Goal: Task Accomplishment & Management: Use online tool/utility

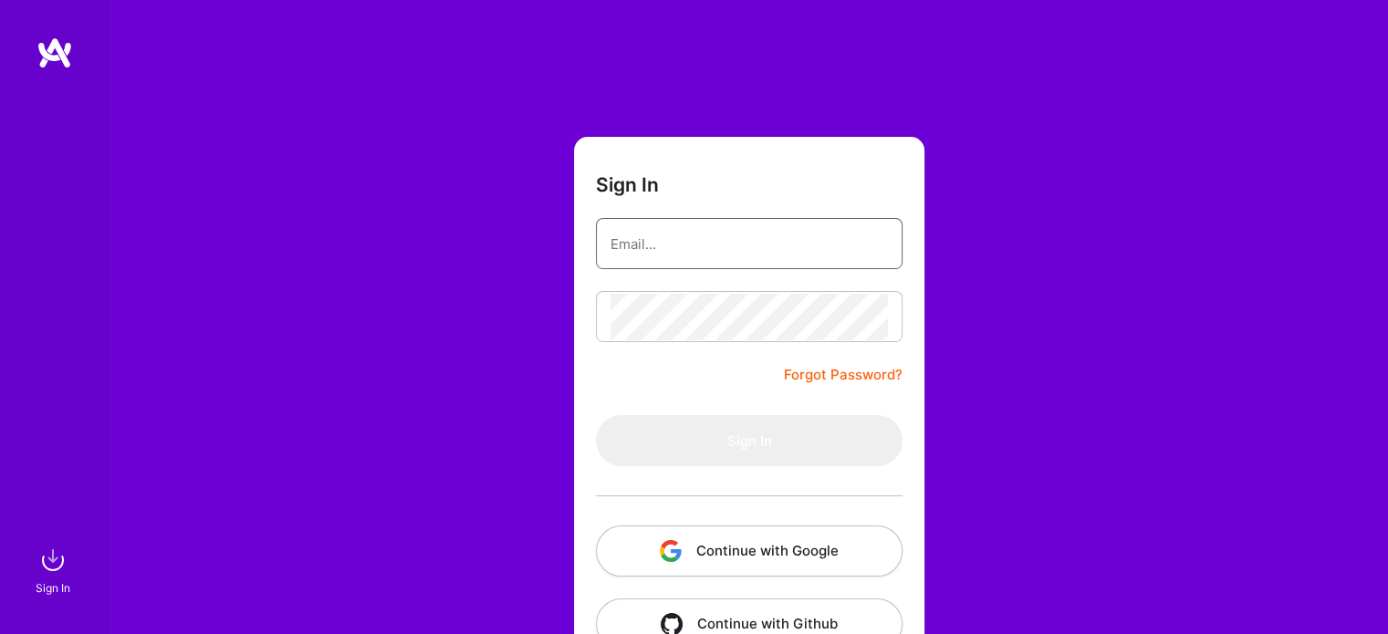
click at [702, 240] on input "email" at bounding box center [749, 244] width 277 height 47
type input "[EMAIL_ADDRESS][DOMAIN_NAME]"
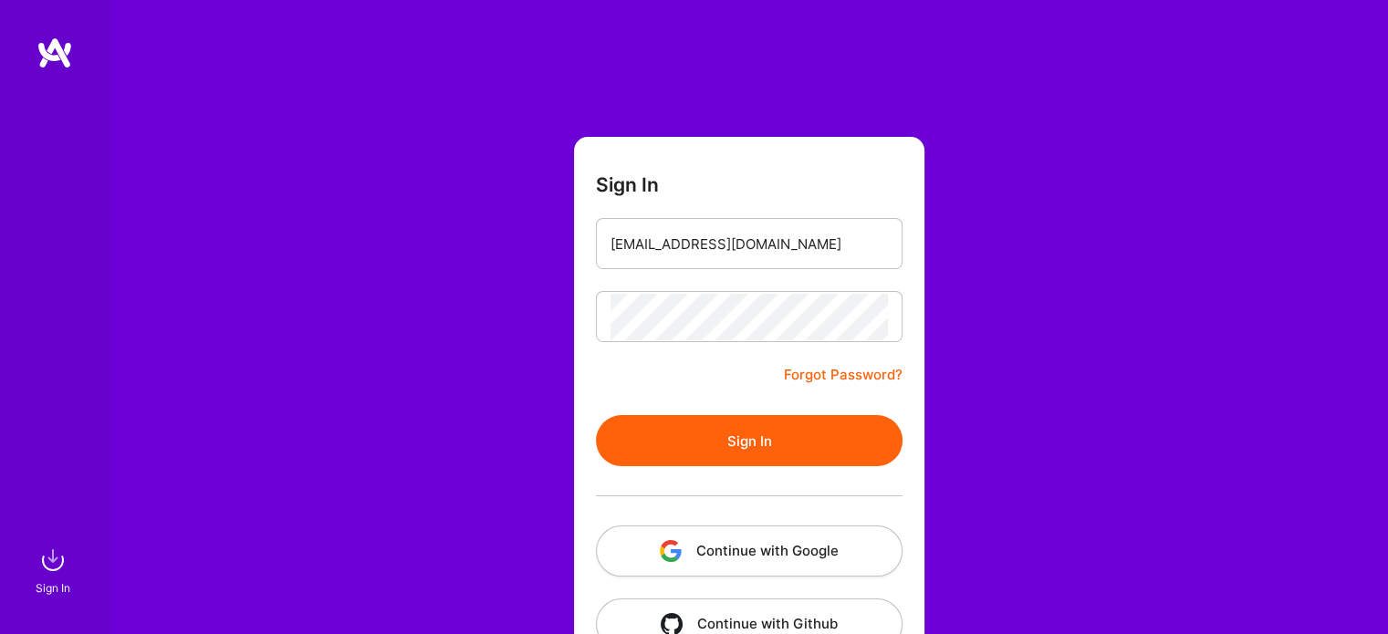
click at [746, 437] on button "Sign In" at bounding box center [749, 440] width 307 height 51
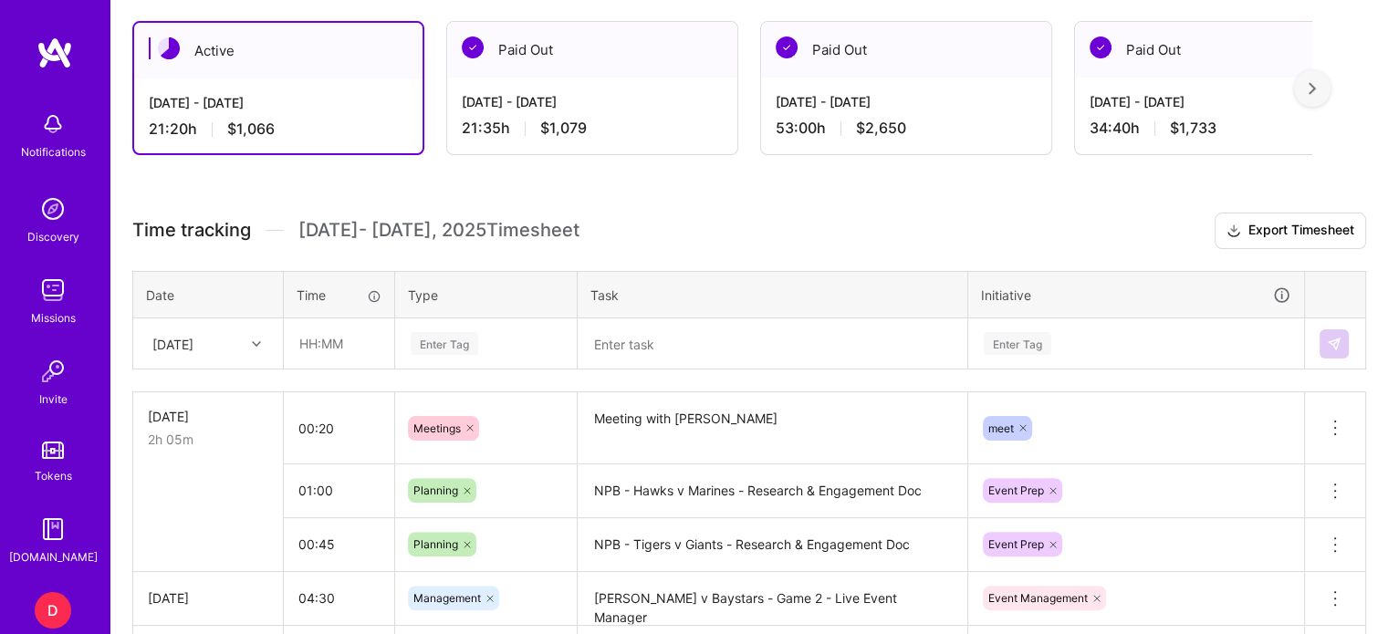
scroll to position [409, 0]
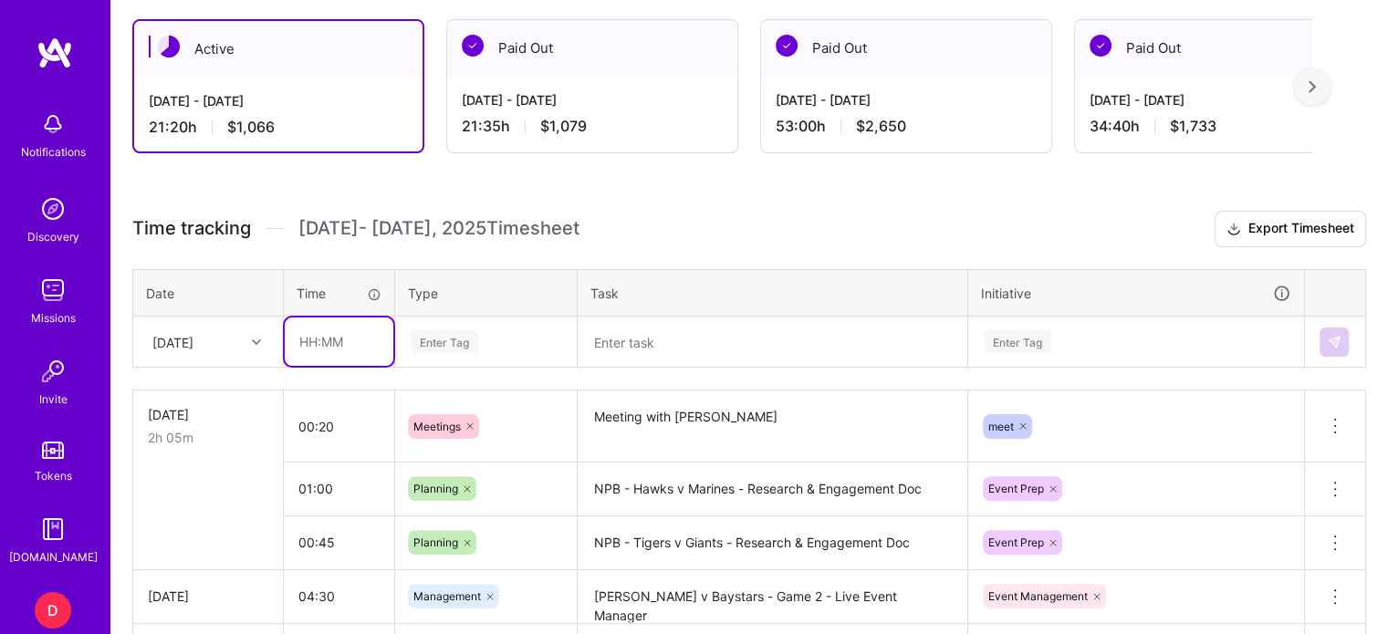
click at [313, 347] on input "text" at bounding box center [339, 342] width 109 height 48
type input "04:45"
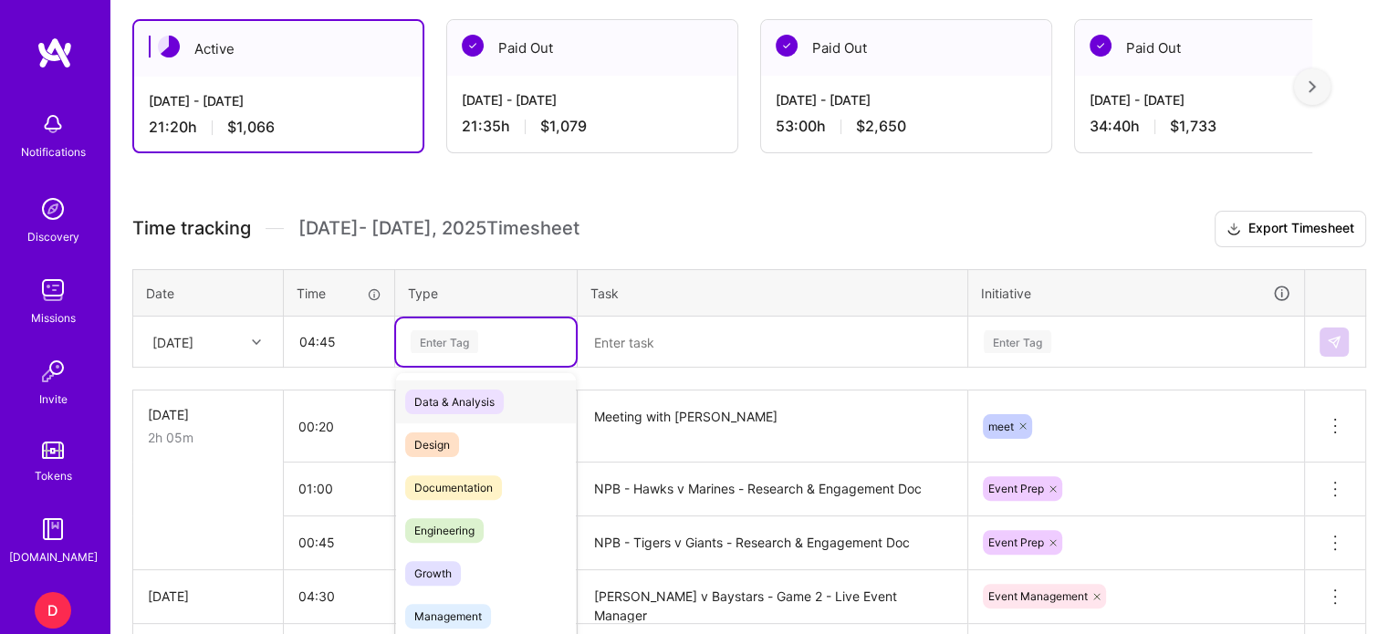
click at [426, 335] on div "Enter Tag" at bounding box center [445, 342] width 68 height 28
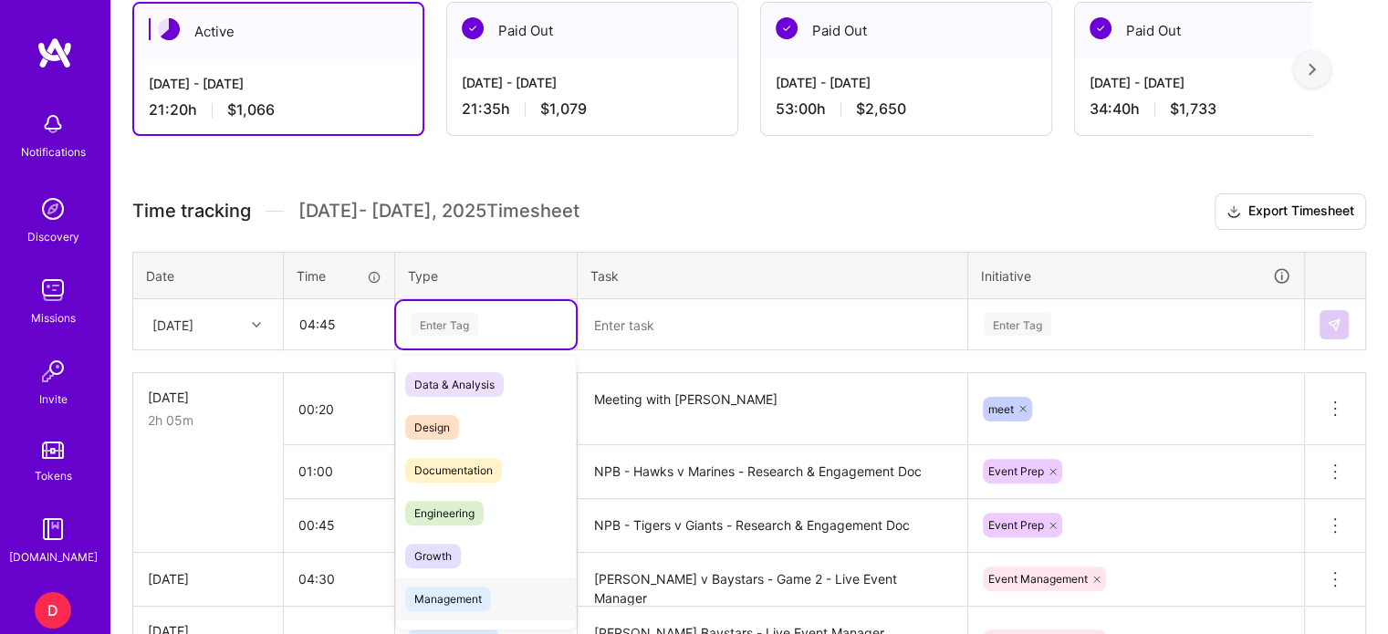
click at [467, 587] on span "Management" at bounding box center [448, 599] width 86 height 25
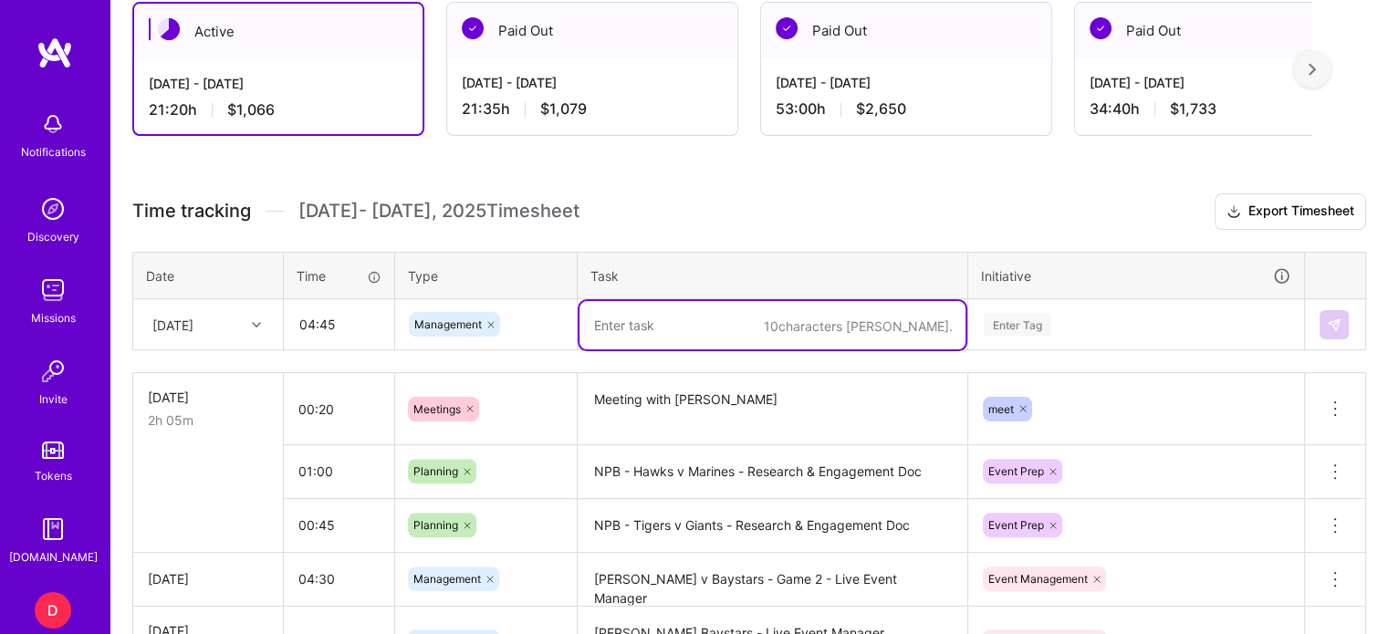
click at [617, 331] on textarea at bounding box center [773, 325] width 386 height 48
type textarea "[PERSON_NAME] v Yomiuri & Lotte v Softbank - Live Event Manager"
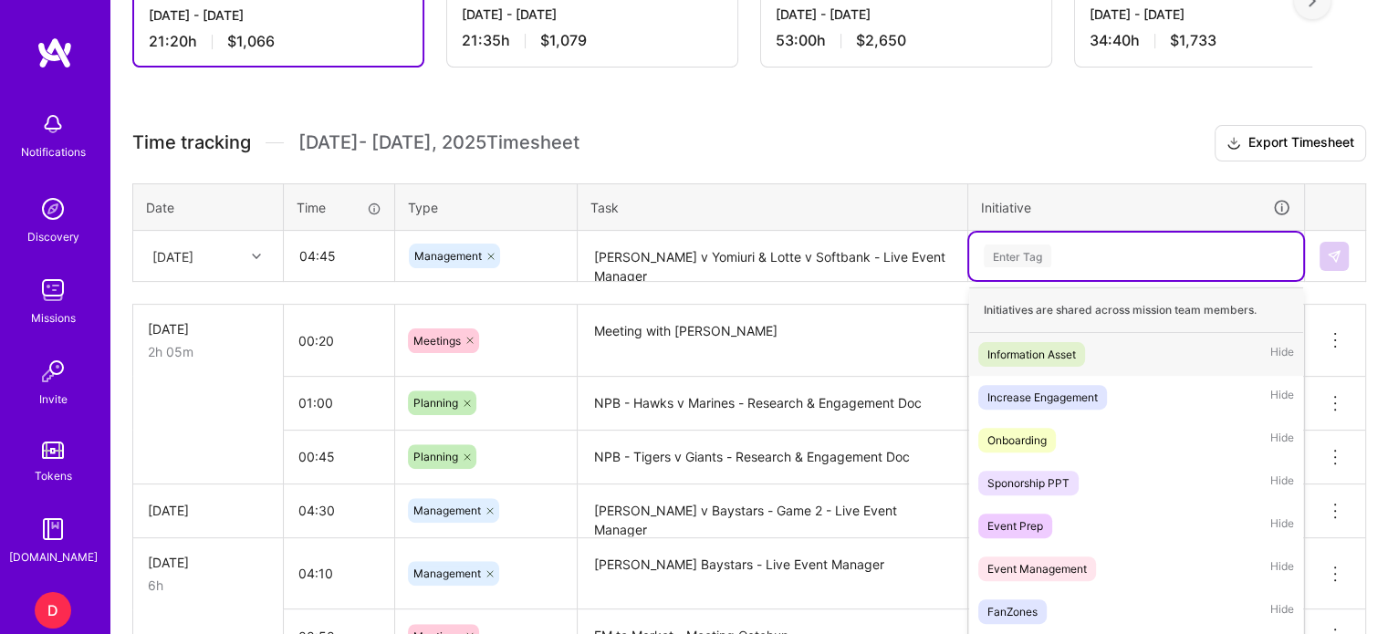
click at [1031, 280] on div "option Information Asset focused, 1 of 31. 31 results available. Use Up and Dow…" at bounding box center [1136, 256] width 334 height 47
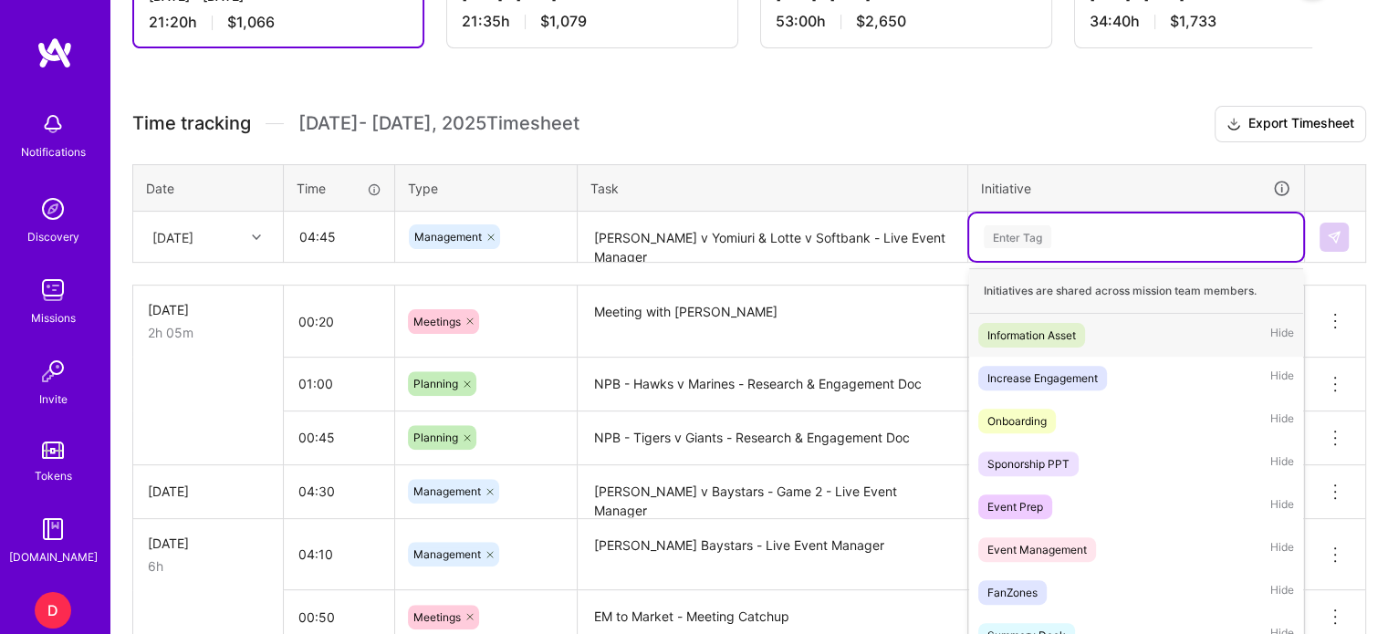
scroll to position [526, 0]
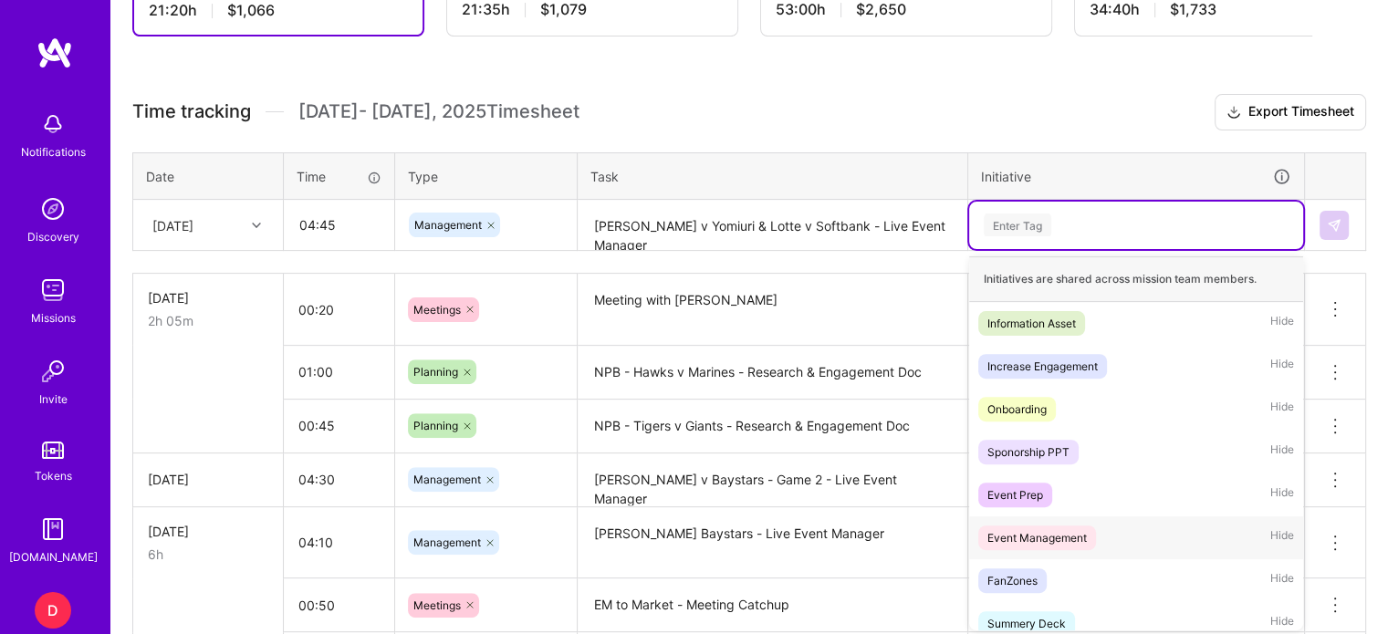
click at [1039, 531] on div "Event Management" at bounding box center [1037, 537] width 99 height 19
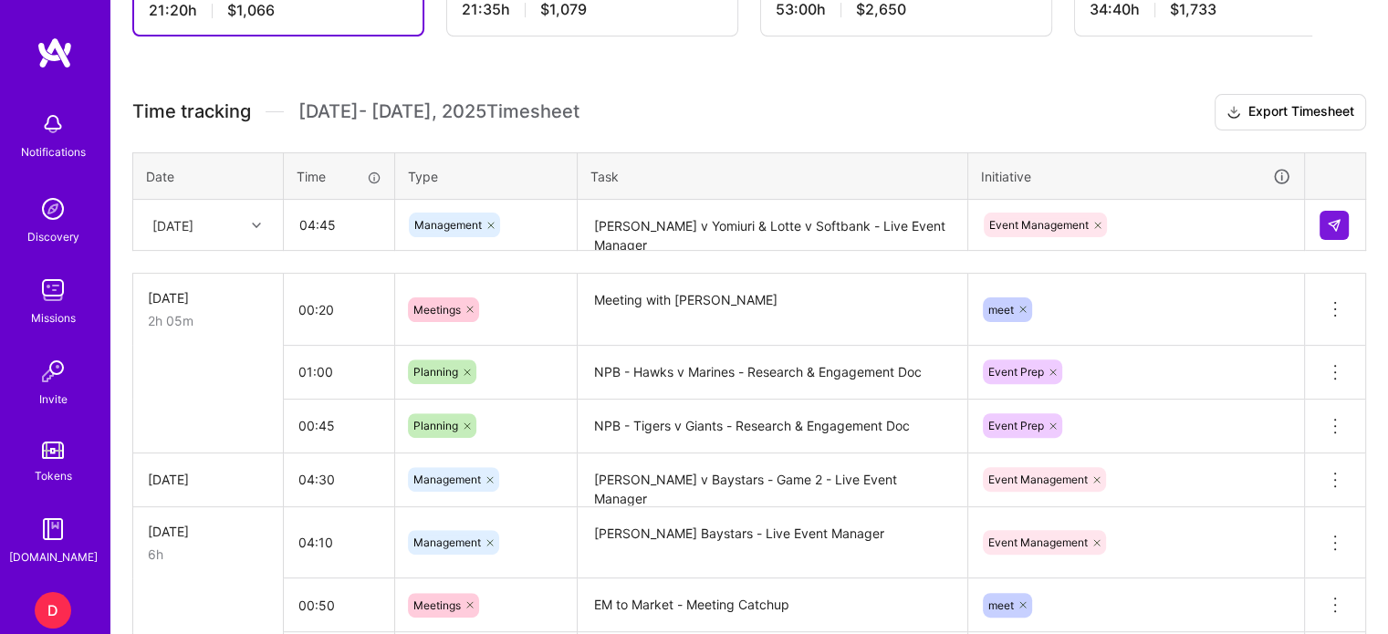
click at [1354, 213] on td at bounding box center [1335, 225] width 61 height 51
click at [1327, 222] on img at bounding box center [1334, 225] width 15 height 15
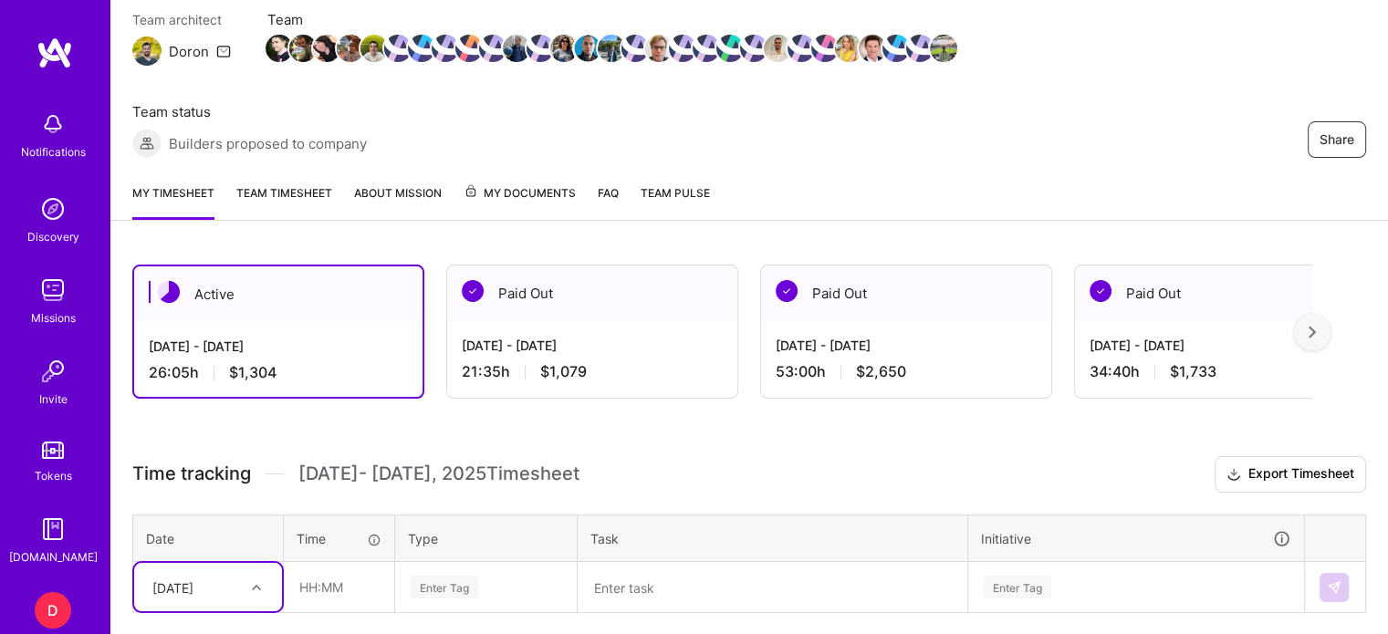
scroll to position [162, 0]
